Goal: Task Accomplishment & Management: Manage account settings

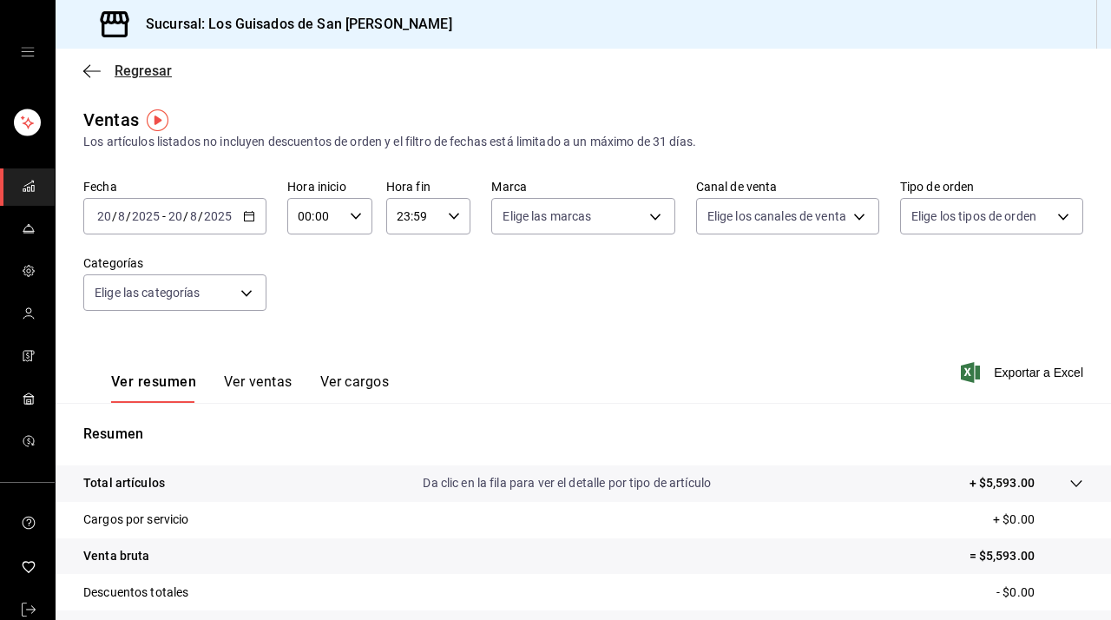
click at [94, 69] on icon "button" at bounding box center [91, 71] width 17 height 16
click at [27, 54] on icon "open drawer" at bounding box center [28, 52] width 14 height 14
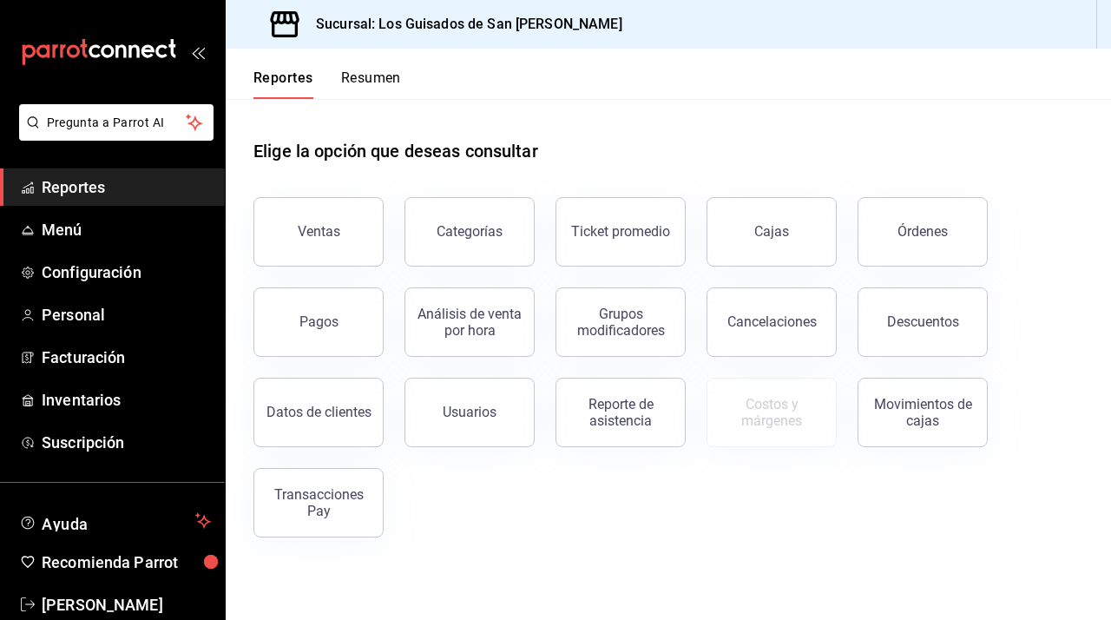
click at [360, 76] on button "Resumen" at bounding box center [371, 84] width 60 height 30
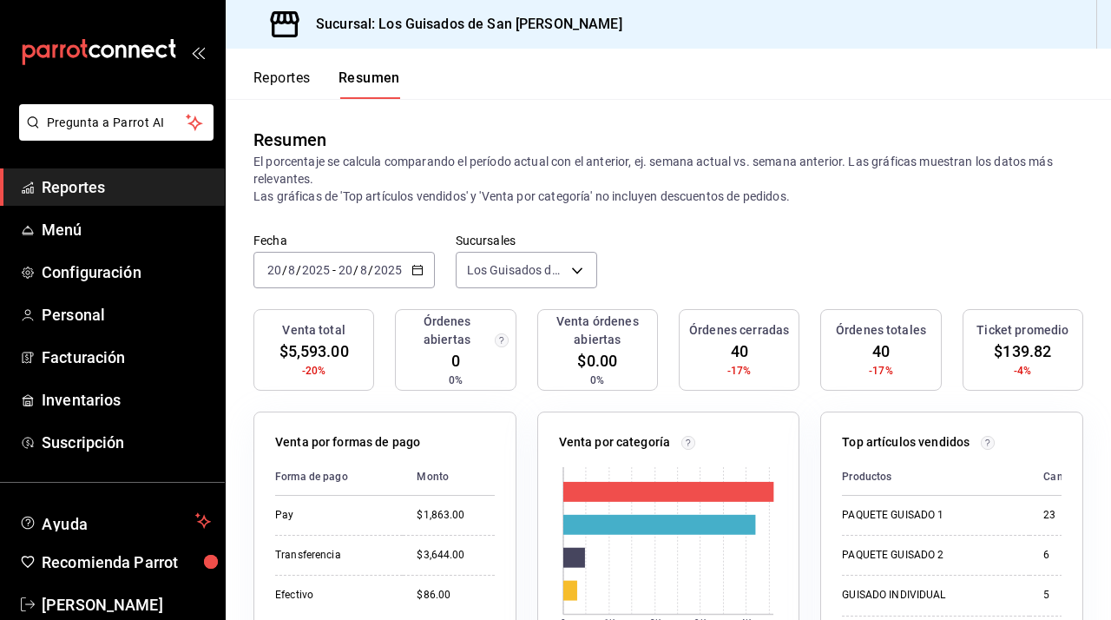
click at [417, 262] on div "[DATE] [DATE] - [DATE] [DATE]" at bounding box center [344, 270] width 181 height 36
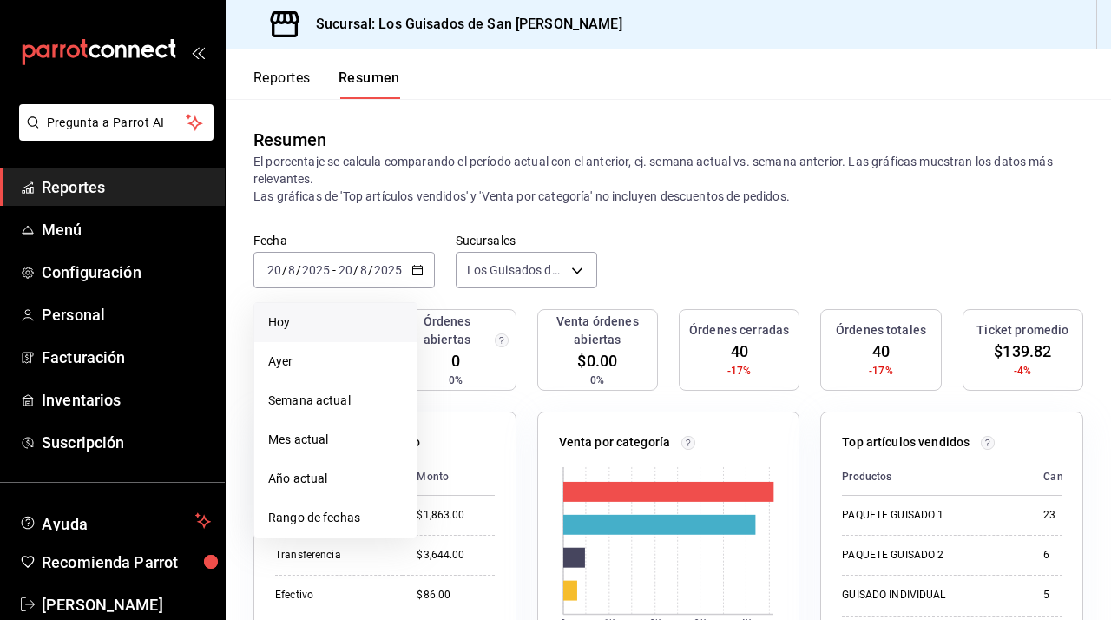
click at [325, 325] on span "Hoy" at bounding box center [335, 322] width 135 height 18
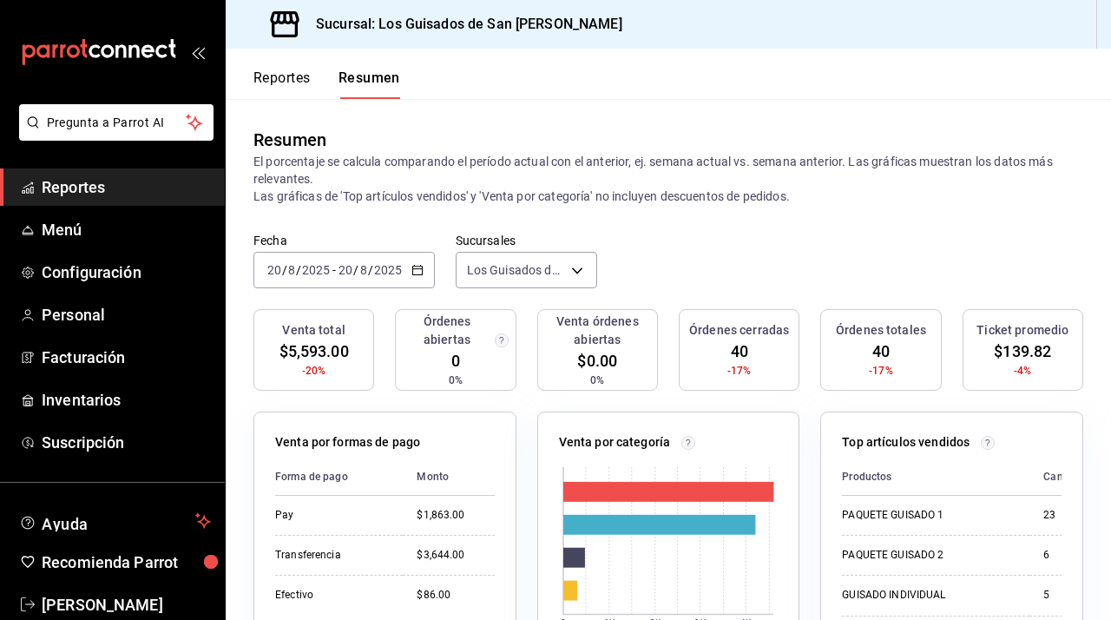
click at [272, 91] on button "Reportes" at bounding box center [282, 84] width 57 height 30
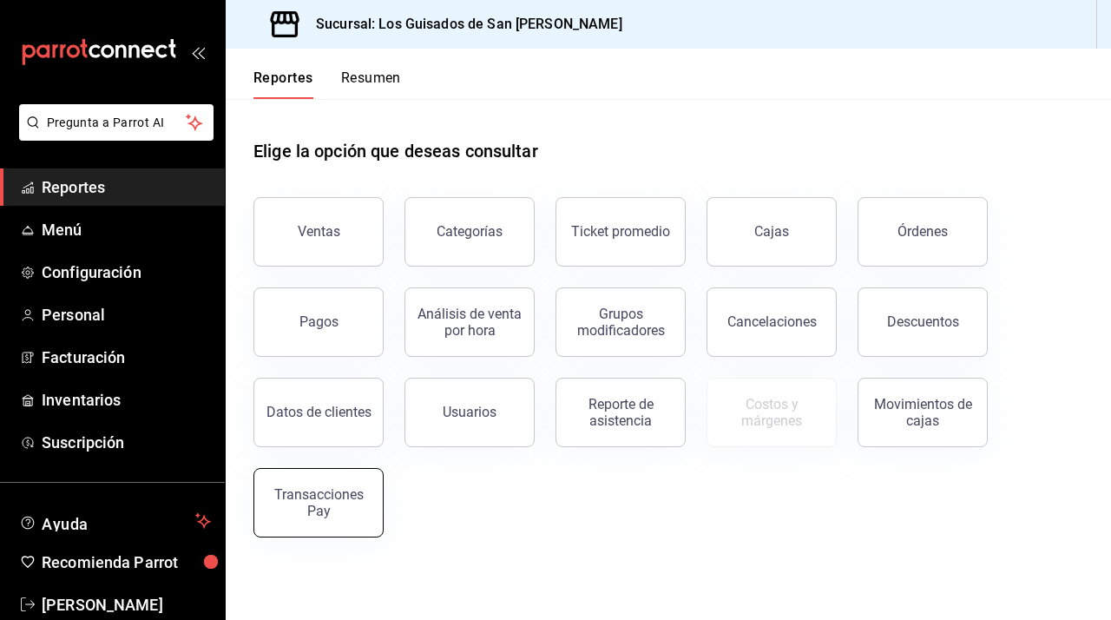
click at [363, 510] on div "Transacciones Pay" at bounding box center [319, 502] width 108 height 33
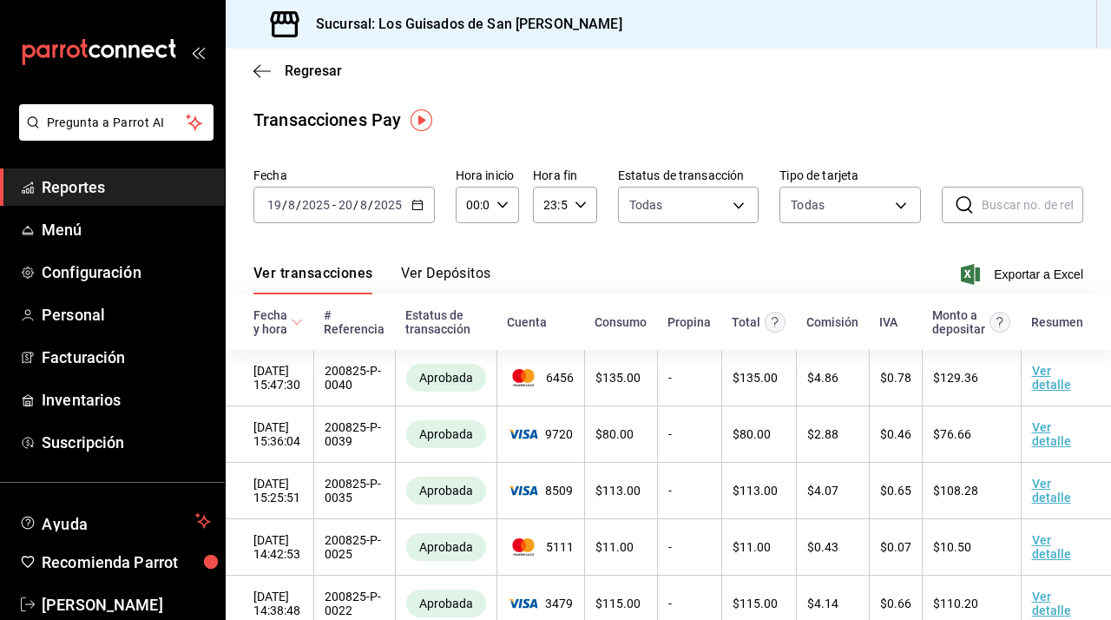
click at [465, 280] on button "Ver Depósitos" at bounding box center [446, 280] width 90 height 30
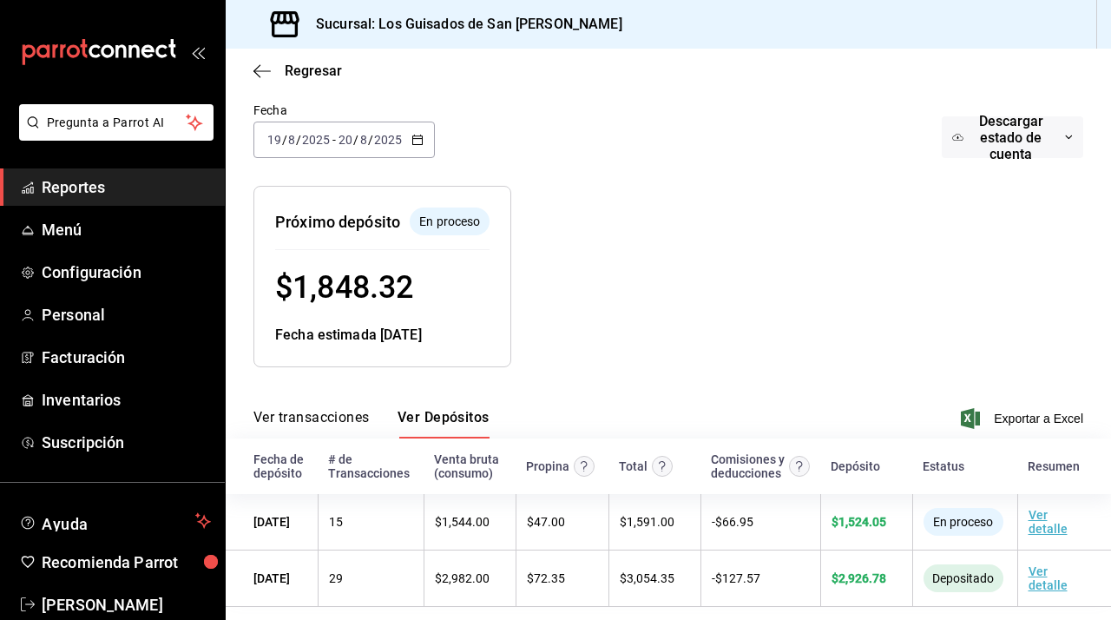
scroll to position [130, 0]
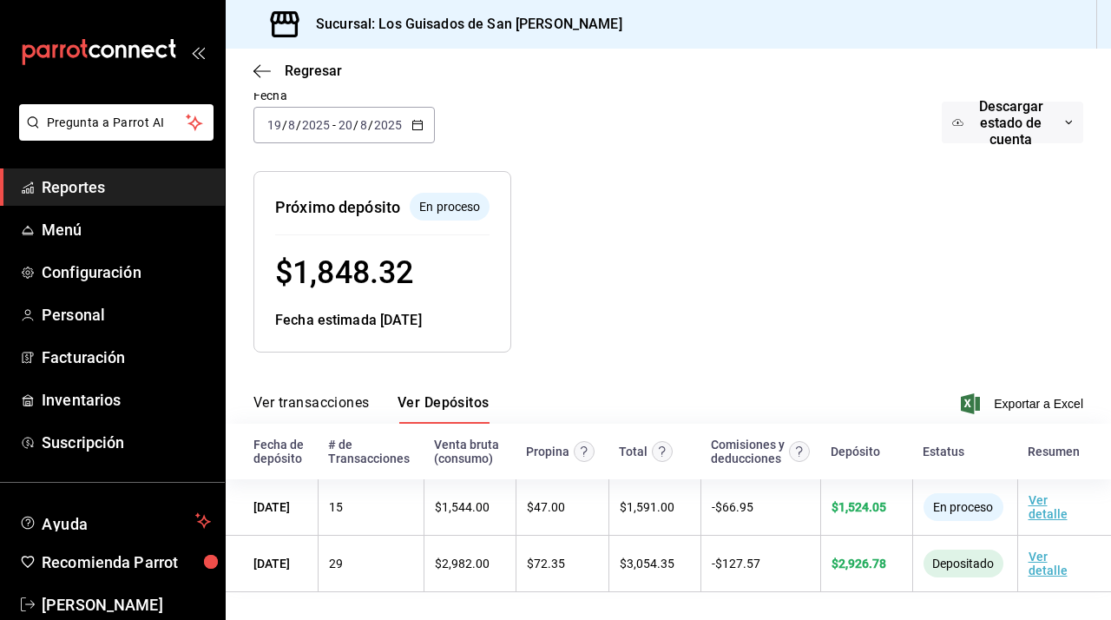
click at [399, 118] on input "2025" at bounding box center [388, 125] width 30 height 14
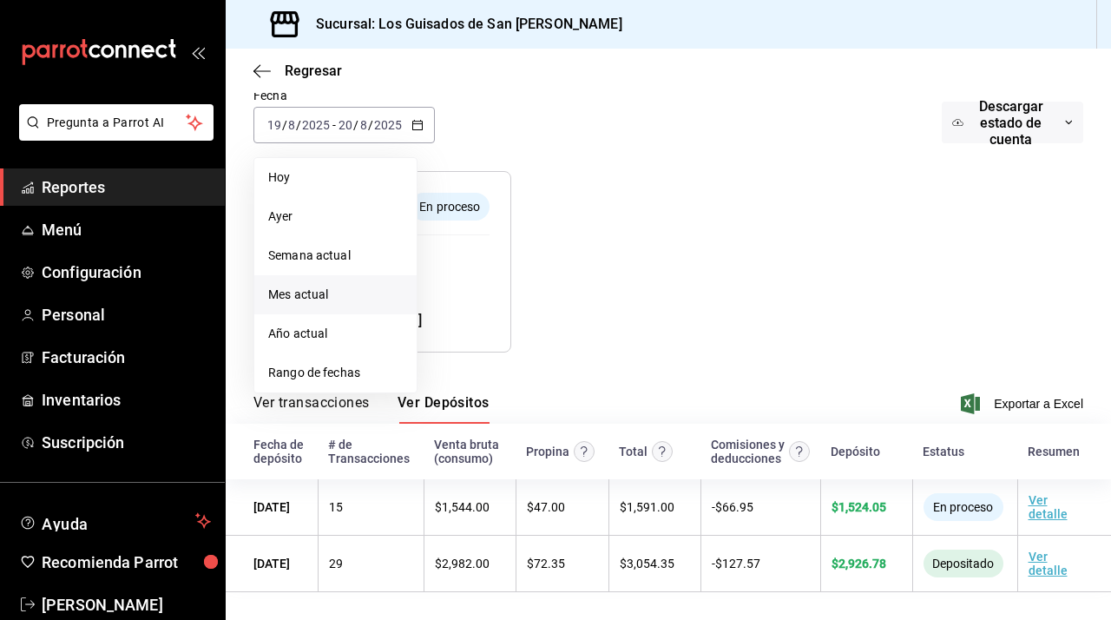
click at [320, 291] on li "Mes actual" at bounding box center [335, 294] width 162 height 39
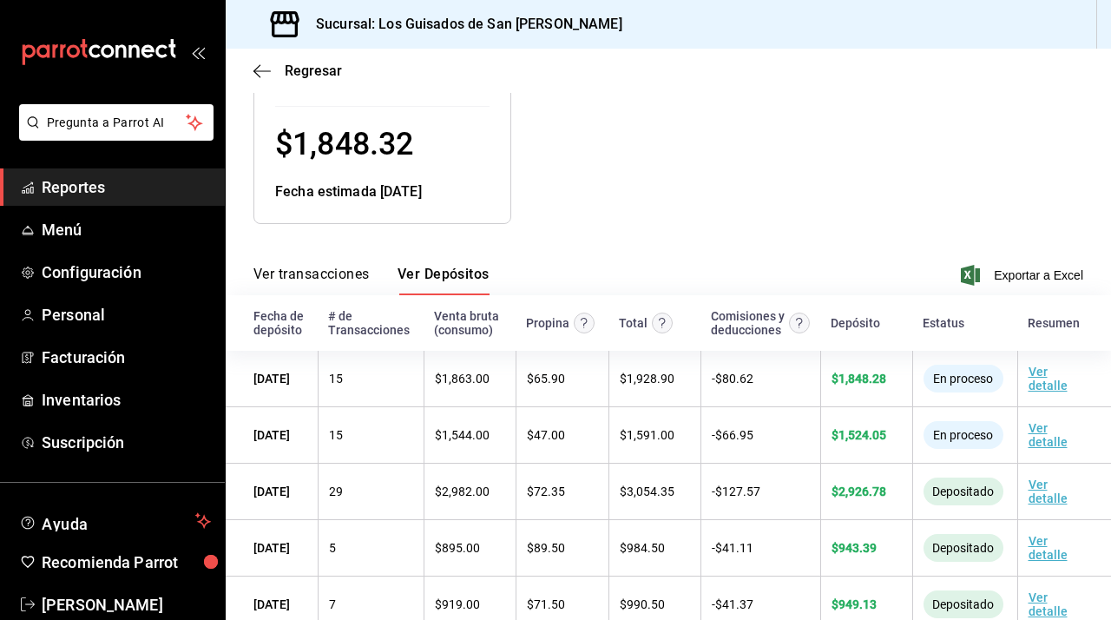
scroll to position [242, 0]
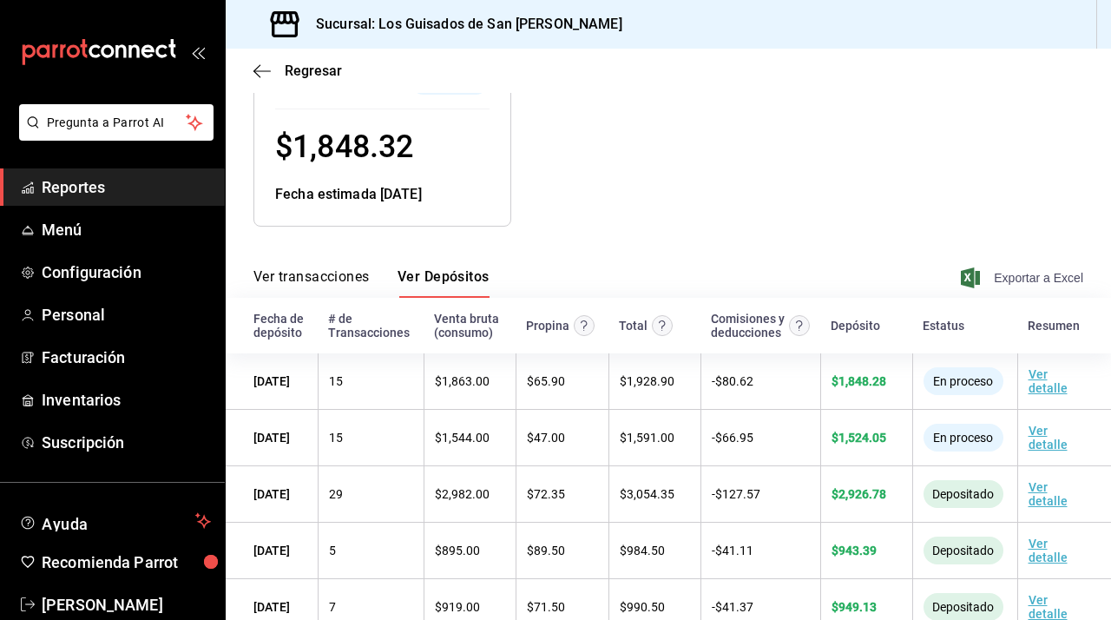
click at [665, 269] on span "Exportar a Excel" at bounding box center [1024, 277] width 119 height 21
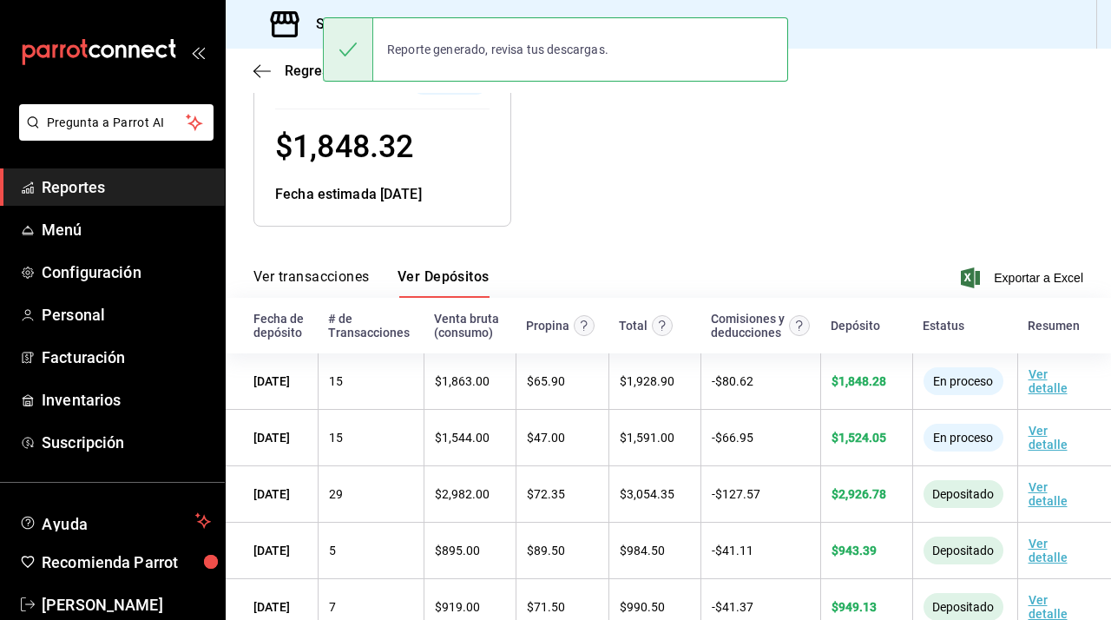
scroll to position [0, 0]
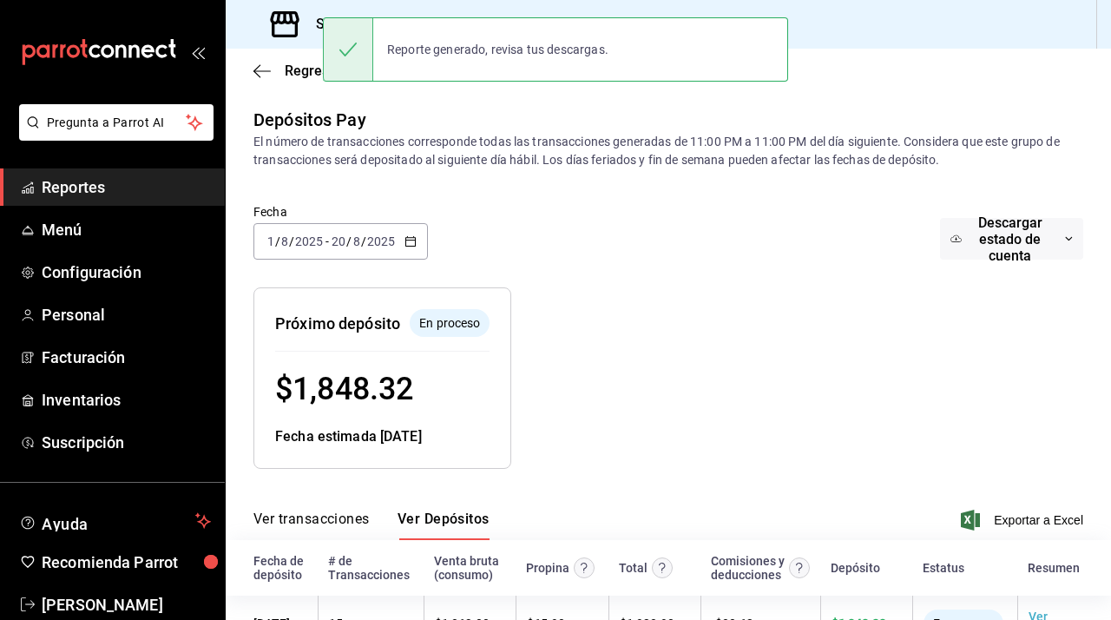
click at [665, 223] on span "Descargar estado de cuenta" at bounding box center [1010, 238] width 96 height 49
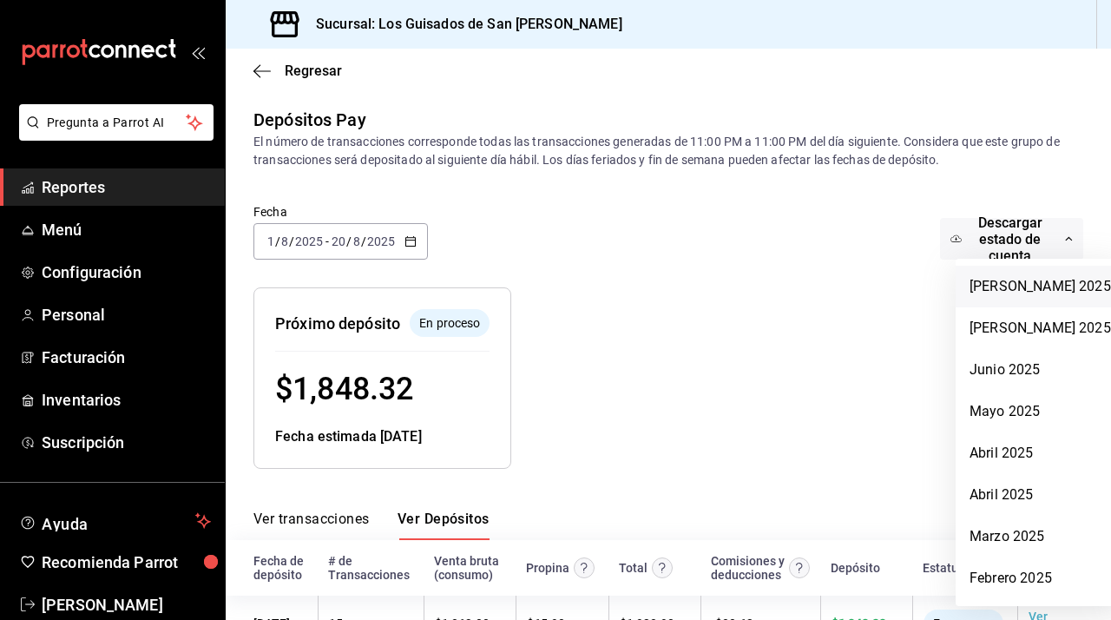
click at [665, 295] on li "Julio 2025" at bounding box center [1040, 287] width 169 height 42
